Goal: Task Accomplishment & Management: Manage account settings

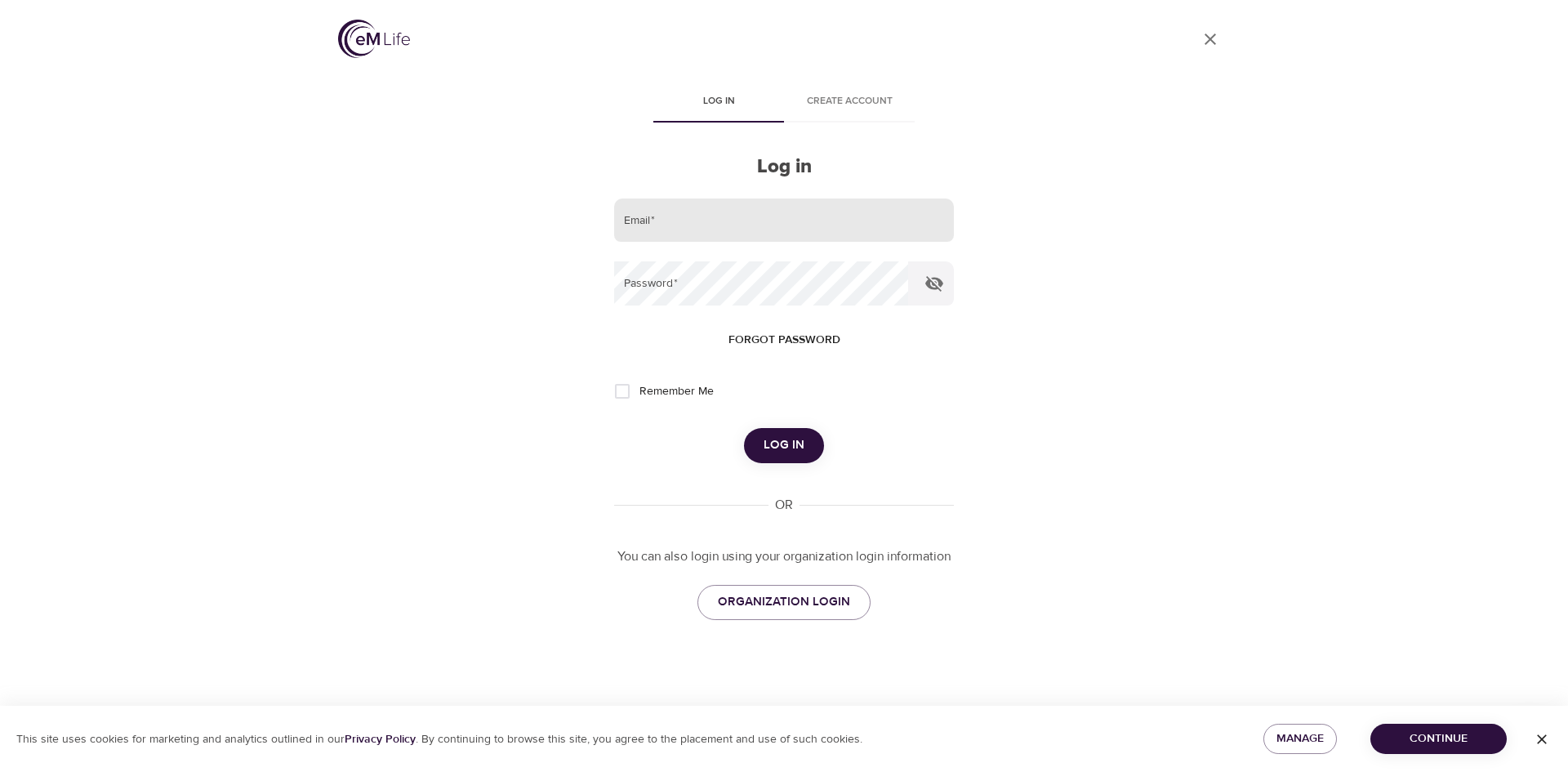
click at [783, 228] on input "email" at bounding box center [784, 220] width 339 height 44
type input "leslie.schneider@cognizant.com"
click at [744, 428] on button "Log in" at bounding box center [784, 445] width 80 height 34
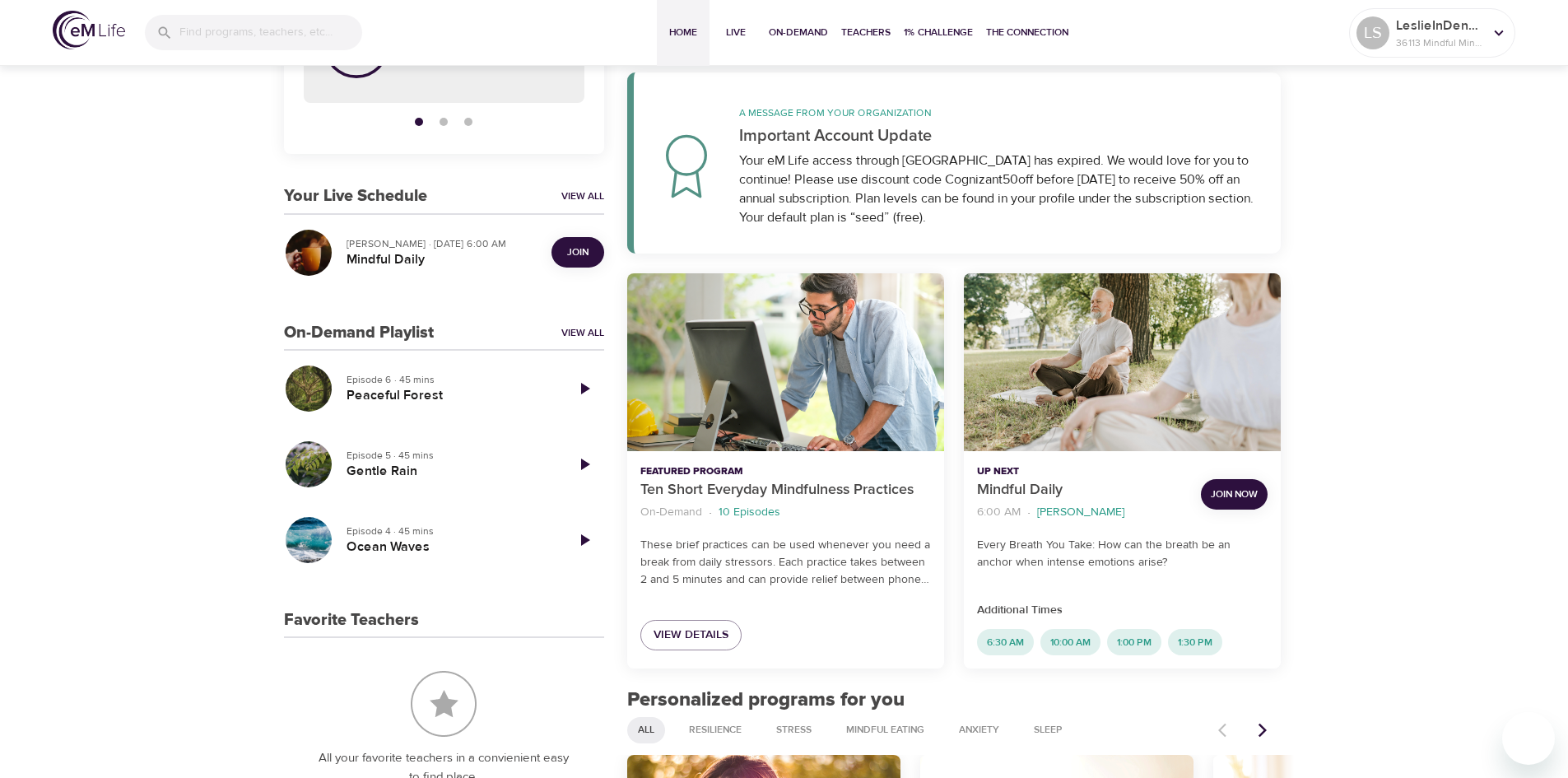
scroll to position [313, 0]
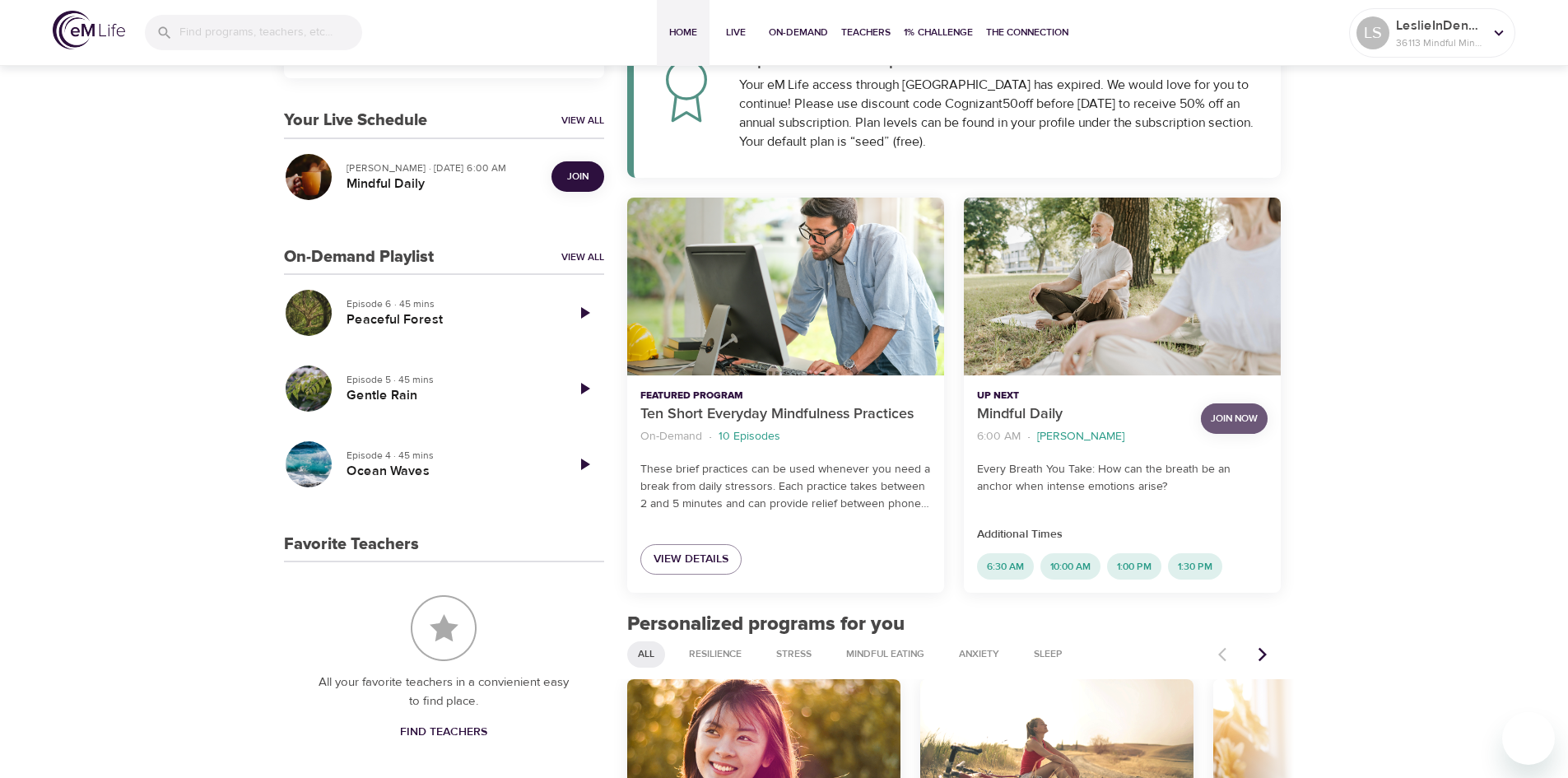
click at [1230, 416] on span "Join Now" at bounding box center [1234, 418] width 47 height 17
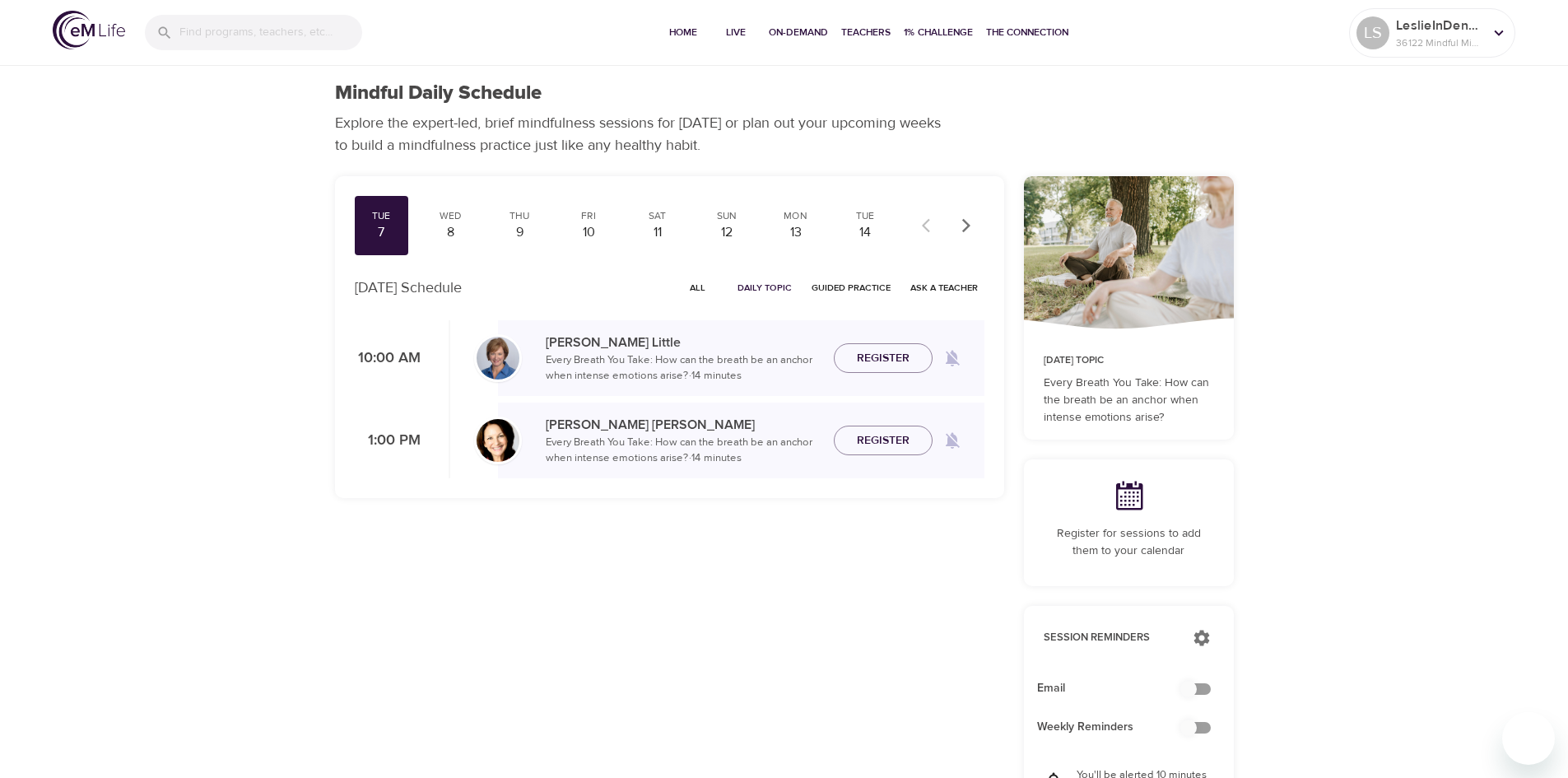
checkbox input "true"
